Goal: Task Accomplishment & Management: Use online tool/utility

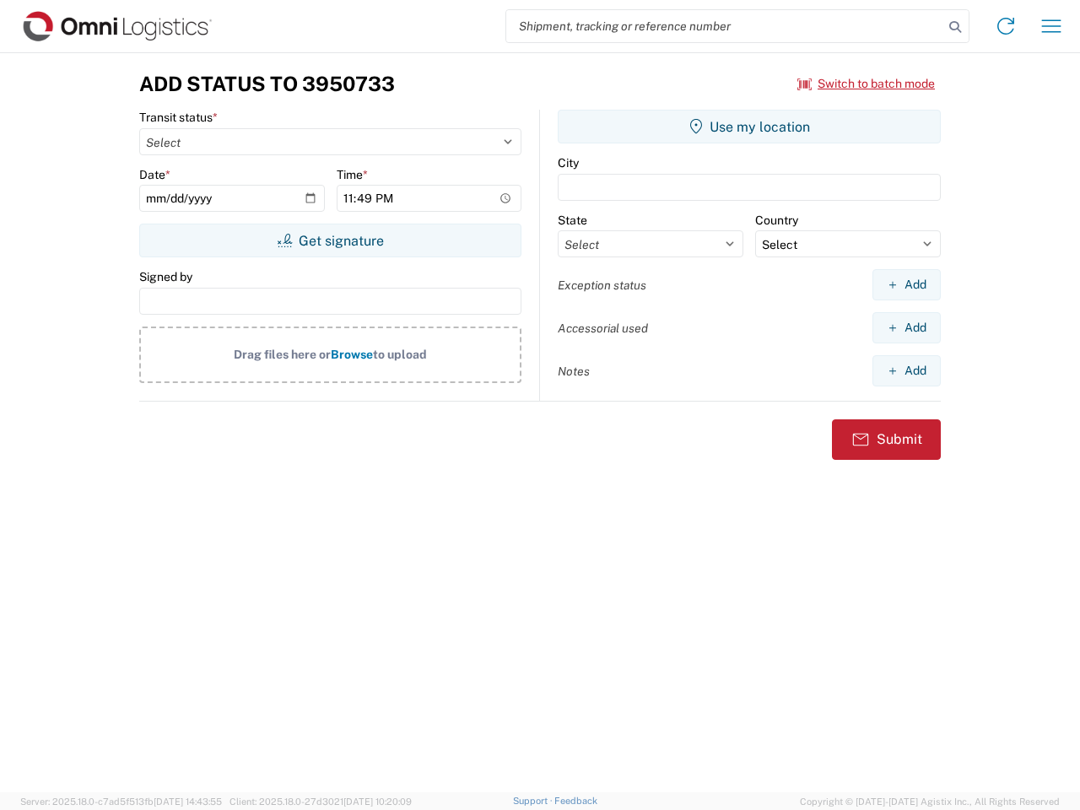
click at [725, 26] on input "search" at bounding box center [724, 26] width 437 height 32
click at [955, 27] on icon at bounding box center [955, 27] width 24 height 24
click at [1006, 26] on icon at bounding box center [1005, 26] width 27 height 27
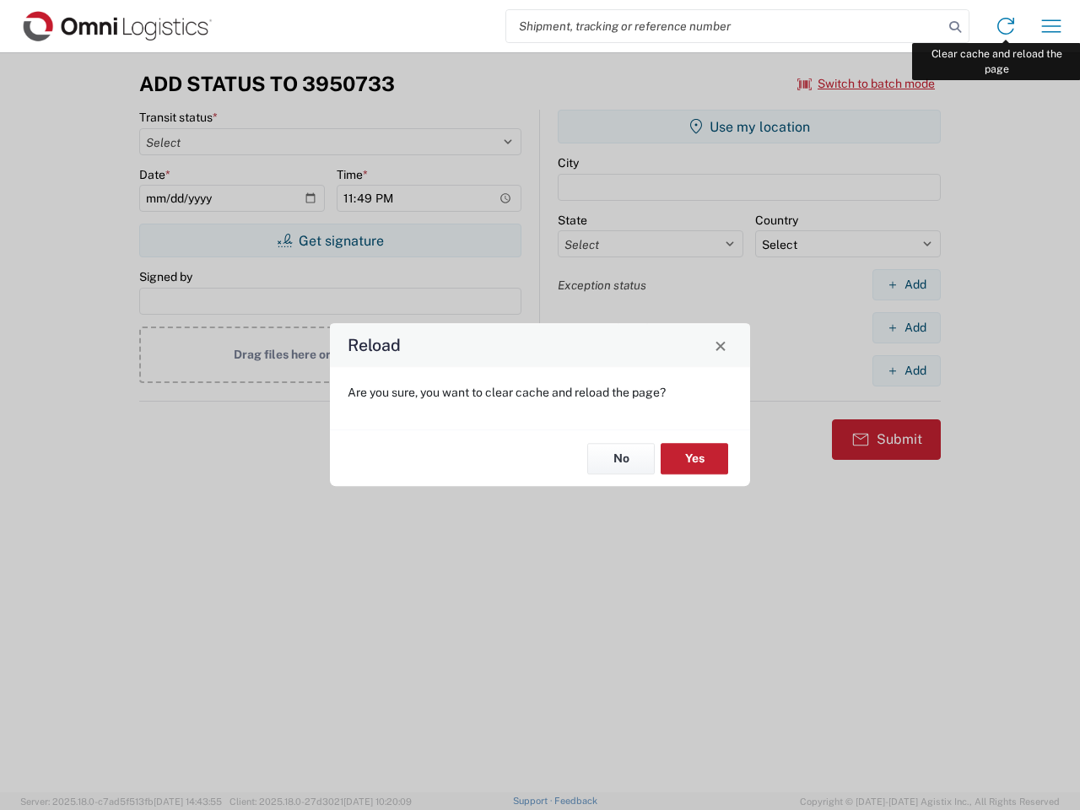
click at [1051, 26] on div "Reload Are you sure, you want to clear cache and reload the page? No Yes" at bounding box center [540, 405] width 1080 height 810
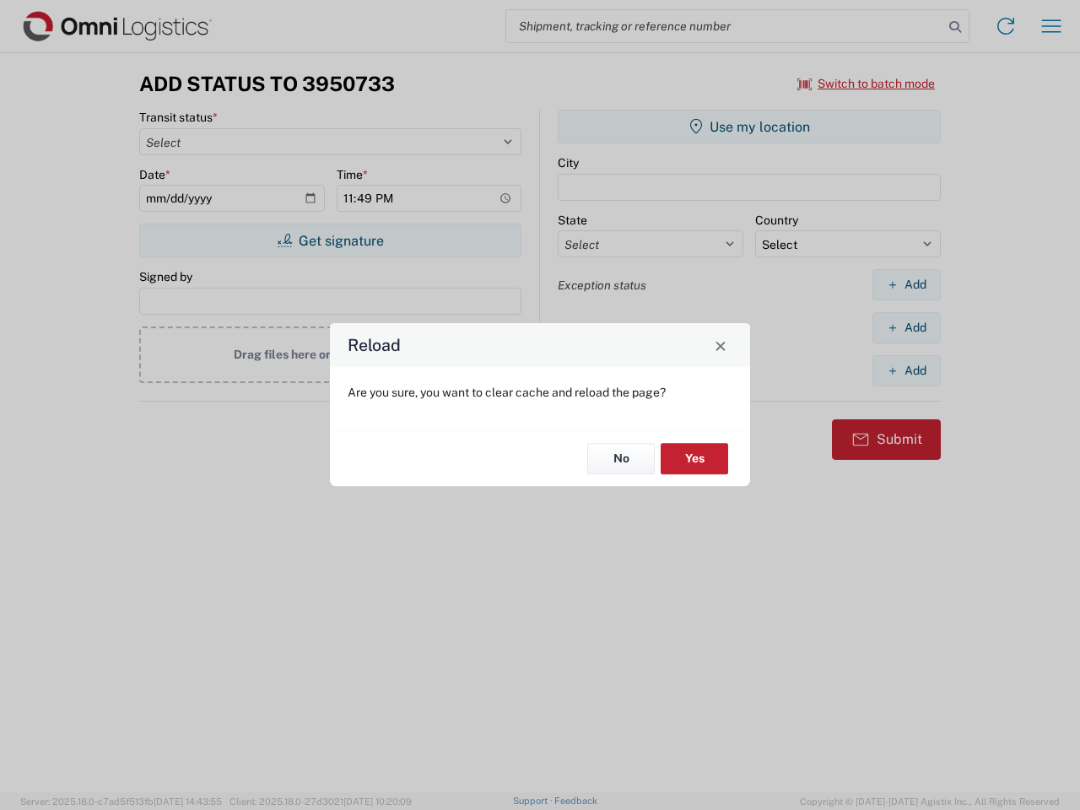
click at [866, 84] on div "Reload Are you sure, you want to clear cache and reload the page? No Yes" at bounding box center [540, 405] width 1080 height 810
click at [330, 240] on div "Reload Are you sure, you want to clear cache and reload the page? No Yes" at bounding box center [540, 405] width 1080 height 810
click at [749, 127] on div "Reload Are you sure, you want to clear cache and reload the page? No Yes" at bounding box center [540, 405] width 1080 height 810
click at [906, 284] on div "Reload Are you sure, you want to clear cache and reload the page? No Yes" at bounding box center [540, 405] width 1080 height 810
click at [906, 327] on div "Reload Are you sure, you want to clear cache and reload the page? No Yes" at bounding box center [540, 405] width 1080 height 810
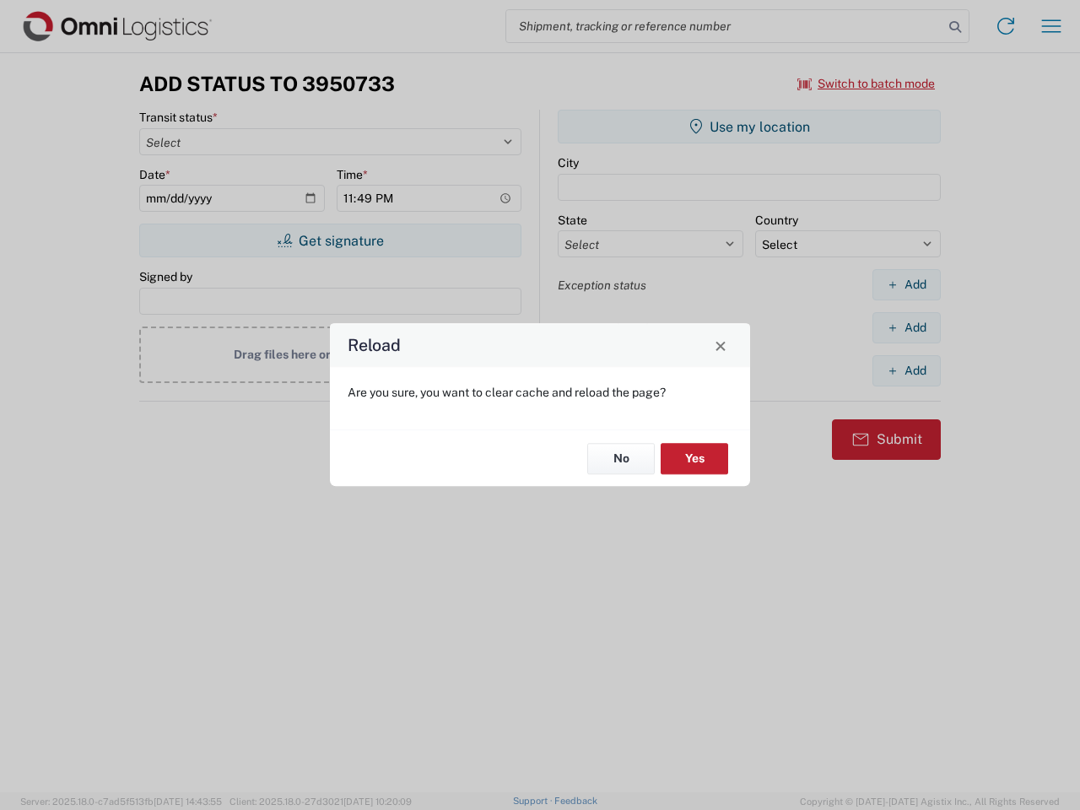
click at [906, 370] on div "Reload Are you sure, you want to clear cache and reload the page? No Yes" at bounding box center [540, 405] width 1080 height 810
